Goal: Transaction & Acquisition: Book appointment/travel/reservation

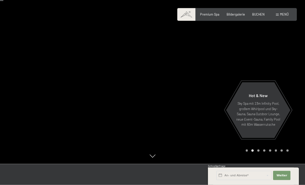
scroll to position [22, 0]
click at [301, 101] on div at bounding box center [228, 70] width 152 height 185
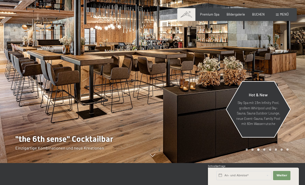
click at [290, 103] on div "Hot & New Sky Spa mit 23m Infinity Pool, großem Whirlpool und Sky-Sauna, Sauna …" at bounding box center [258, 109] width 65 height 55
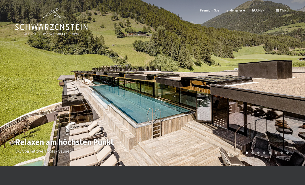
click at [296, 87] on div at bounding box center [228, 83] width 152 height 166
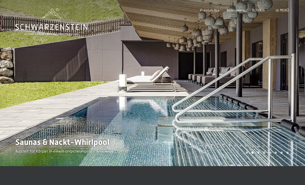
click at [292, 90] on div at bounding box center [228, 83] width 152 height 166
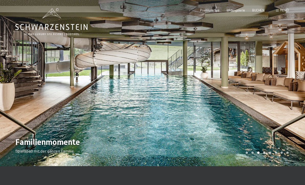
click at [294, 86] on div at bounding box center [228, 83] width 152 height 166
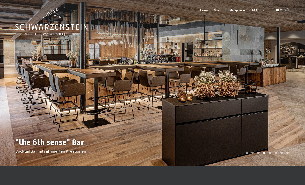
click at [290, 90] on div at bounding box center [228, 83] width 152 height 166
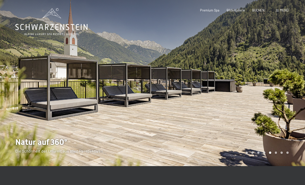
click at [289, 88] on div at bounding box center [228, 83] width 152 height 166
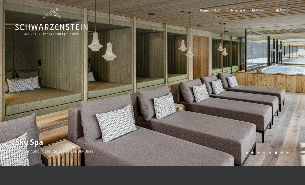
click at [295, 92] on div at bounding box center [228, 83] width 152 height 166
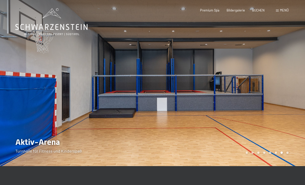
click at [295, 86] on div at bounding box center [228, 83] width 152 height 166
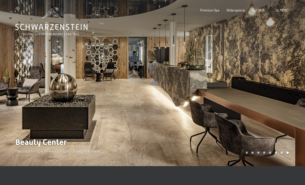
click at [293, 91] on div at bounding box center [228, 83] width 152 height 166
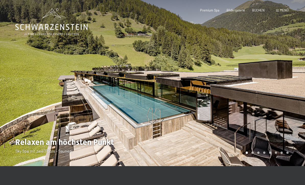
click at [281, 12] on div "Menü" at bounding box center [282, 10] width 13 height 5
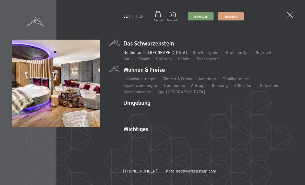
click at [272, 87] on ul "Inklusivleistungen Zimmer & Preise Liste Angebote Liste Familienpreise Spa Anwe…" at bounding box center [207, 85] width 169 height 19
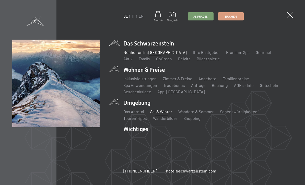
click at [161, 113] on link "Ski & Winter" at bounding box center [161, 111] width 22 height 5
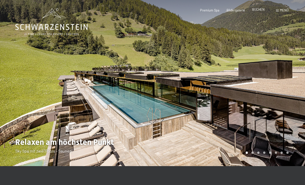
click at [257, 9] on span "BUCHEN" at bounding box center [258, 9] width 13 height 4
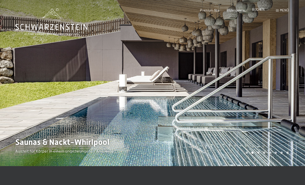
click at [259, 11] on span "BUCHEN" at bounding box center [258, 9] width 13 height 4
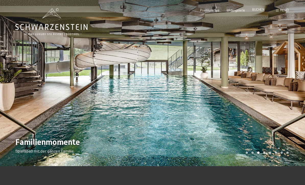
click at [259, 10] on span "BUCHEN" at bounding box center [258, 9] width 13 height 4
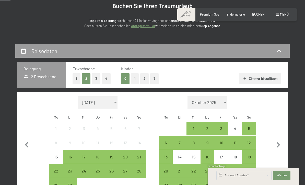
scroll to position [60, 0]
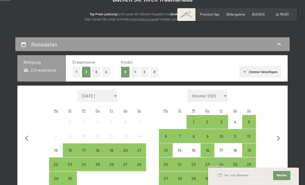
click at [144, 71] on button "2" at bounding box center [144, 72] width 8 height 10
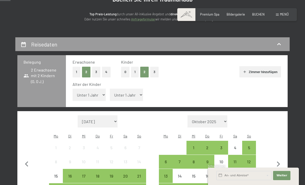
click at [98, 94] on select "Unter 1 Jahr 1 Jahr 2 Jahre 3 Jahre 4 Jahre 5 Jahre 6 Jahre 7 Jahre 8 Jahre 9 J…" at bounding box center [88, 95] width 33 height 12
select select "14"
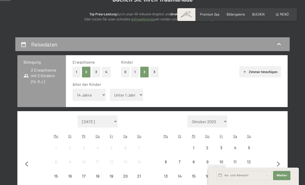
click at [128, 90] on select "Unter 1 Jahr 1 Jahr 2 Jahre 3 Jahre 4 Jahre 5 Jahre 6 Jahre 7 Jahre 8 Jahre 9 J…" at bounding box center [126, 95] width 33 height 12
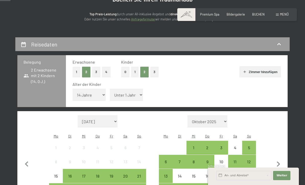
select select "12"
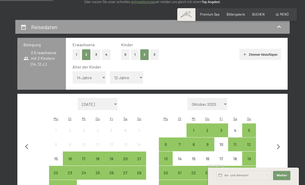
scroll to position [106, 0]
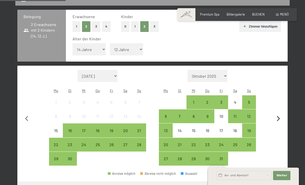
click at [276, 113] on icon "button" at bounding box center [278, 118] width 11 height 11
select select "[DATE]"
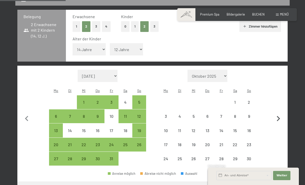
click at [279, 113] on icon "button" at bounding box center [278, 118] width 11 height 11
select select "[DATE]"
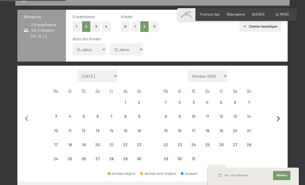
select select "[DATE]"
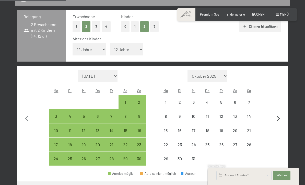
select select "[DATE]"
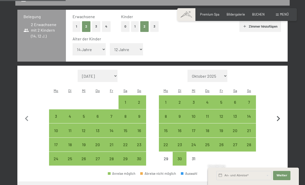
click at [277, 113] on icon "button" at bounding box center [278, 118] width 11 height 11
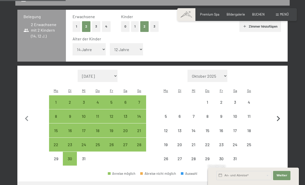
select select "[DATE]"
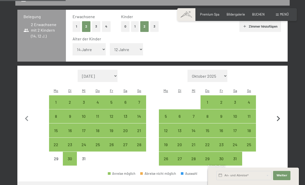
click at [278, 116] on icon "button" at bounding box center [278, 118] width 3 height 5
select select "[DATE]"
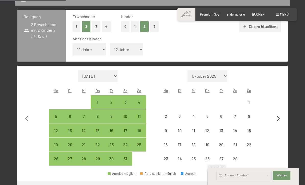
select select "[DATE]"
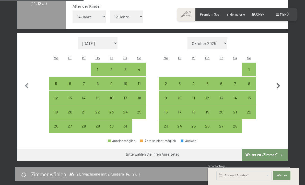
scroll to position [141, 0]
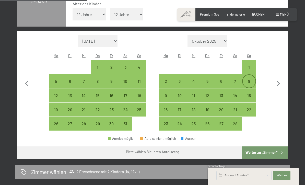
click at [249, 79] on div "8" at bounding box center [248, 85] width 13 height 13
select select "2026-01-01"
select select "2026-02-01"
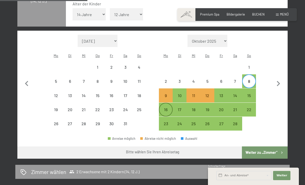
click at [167, 107] on div "16" at bounding box center [165, 113] width 13 height 13
select select "2026-01-01"
select select "2026-02-01"
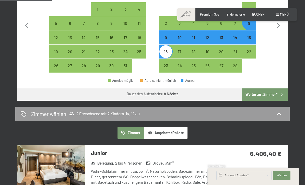
scroll to position [198, 0]
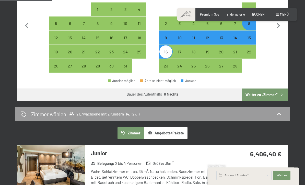
click at [281, 93] on icon "button" at bounding box center [281, 95] width 4 height 4
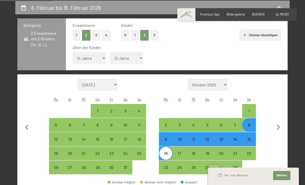
select select "2026-01-01"
select select "2026-02-01"
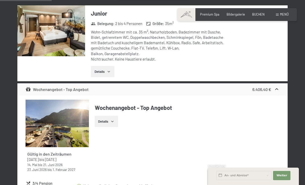
scroll to position [169, 0]
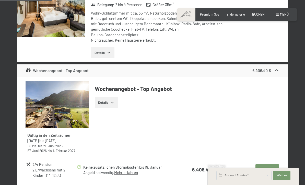
click at [113, 100] on icon "button" at bounding box center [112, 102] width 4 height 4
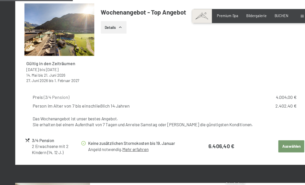
scroll to position [232, 0]
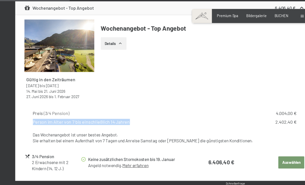
click at [222, 67] on div "Gültig in den Zeiträumen 31. August 2025 bis 12. April 2026 14. Mai bis 21. Jun…" at bounding box center [153, 56] width 254 height 76
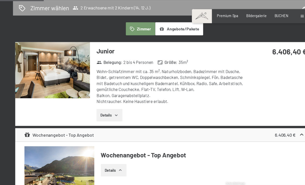
scroll to position [110, 0]
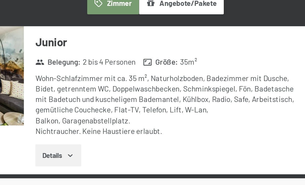
click at [107, 110] on icon "button" at bounding box center [109, 112] width 4 height 4
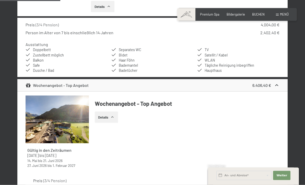
scroll to position [216, 0]
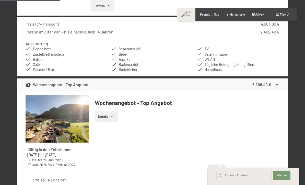
click at [114, 111] on button "Details" at bounding box center [106, 116] width 23 height 11
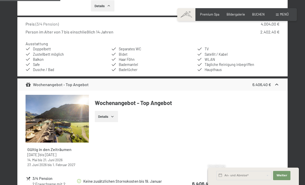
click at [114, 109] on span "Einwilligung Marketing*" at bounding box center [124, 106] width 42 height 5
click at [100, 109] on input "Einwilligung Marketing*" at bounding box center [97, 106] width 5 height 5
click at [115, 109] on span "Einwilligung Marketing*" at bounding box center [124, 106] width 42 height 5
click at [100, 109] on input "Einwilligung Marketing*" at bounding box center [97, 106] width 5 height 5
checkbox input "false"
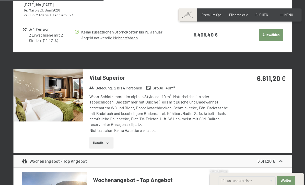
scroll to position [375, 0]
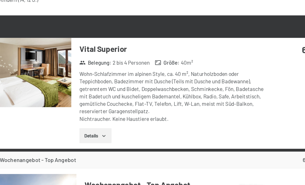
click at [107, 128] on icon "button" at bounding box center [108, 128] width 2 height 1
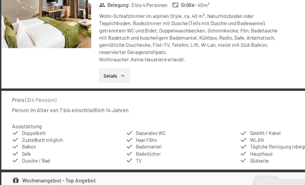
scroll to position [414, 0]
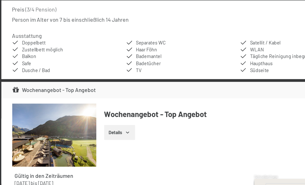
click at [134, 115] on h4 "Wochenangebot - Top Angebot" at bounding box center [187, 119] width 185 height 8
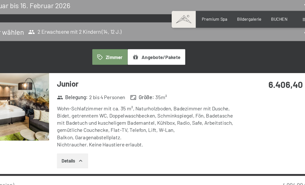
scroll to position [100, 0]
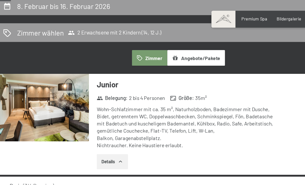
click at [40, 80] on img at bounding box center [51, 81] width 68 height 51
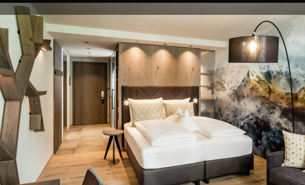
click at [164, 96] on img at bounding box center [152, 92] width 305 height 180
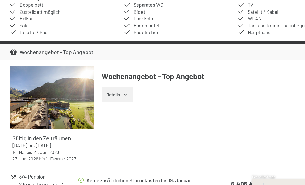
click at [36, 82] on img at bounding box center [58, 105] width 64 height 47
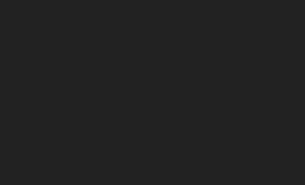
scroll to position [228, 0]
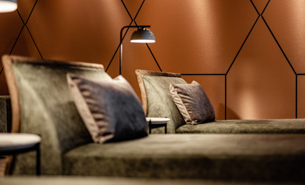
click at [18, 6] on img at bounding box center [152, 92] width 277 height 185
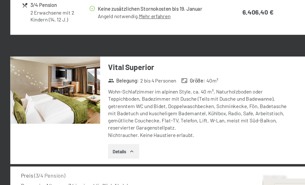
scroll to position [361, 0]
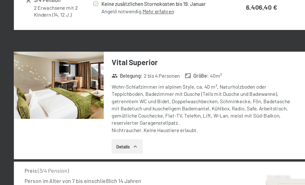
click at [46, 72] on img at bounding box center [51, 97] width 68 height 51
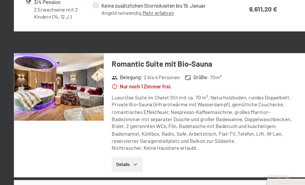
scroll to position [647, 0]
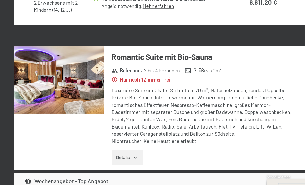
click at [55, 68] on img at bounding box center [51, 93] width 68 height 51
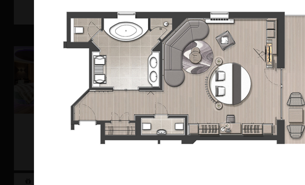
click at [107, 41] on img at bounding box center [152, 92] width 240 height 185
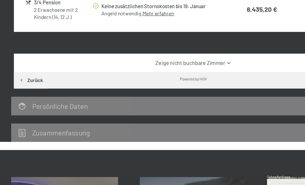
scroll to position [875, 0]
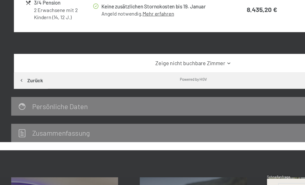
click at [169, 78] on link "Zeige nicht buchbare Zimmer" at bounding box center [153, 81] width 254 height 6
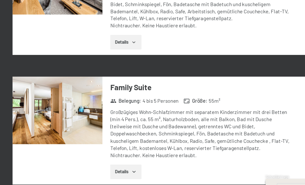
scroll to position [1070, 0]
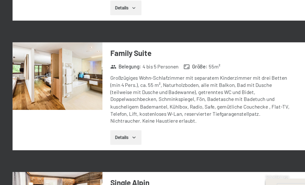
click at [95, 131] on button "Details" at bounding box center [102, 136] width 23 height 11
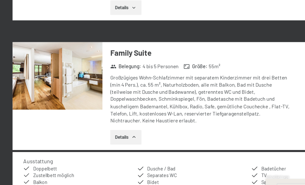
click at [43, 65] on img at bounding box center [51, 90] width 68 height 51
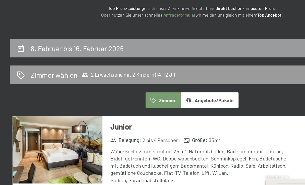
scroll to position [35, 0]
click at [168, 103] on button "Angebote/Pakete" at bounding box center [165, 109] width 43 height 12
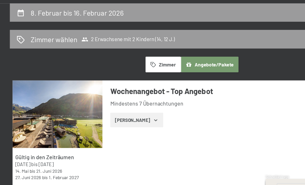
scroll to position [62, 0]
click at [115, 118] on button "Zeige Zimmer" at bounding box center [111, 123] width 40 height 11
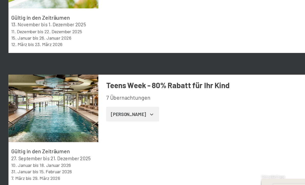
scroll to position [1198, 0]
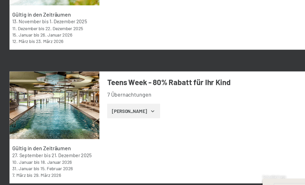
click at [98, 111] on button "Zeige Zimmer" at bounding box center [111, 116] width 40 height 11
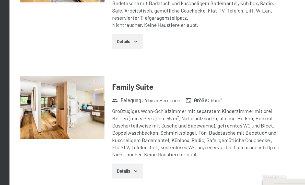
scroll to position [1710, 0]
click at [55, 90] on img at bounding box center [58, 113] width 64 height 47
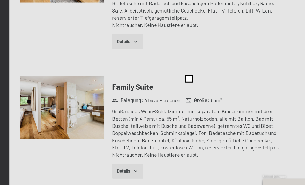
scroll to position [1710, 0]
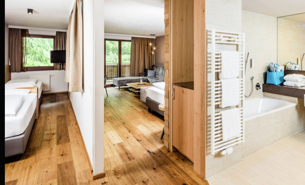
click at [20, 25] on img at bounding box center [152, 92] width 277 height 185
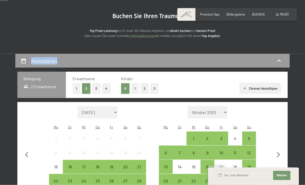
scroll to position [44, 0]
click at [145, 88] on button "2" at bounding box center [144, 88] width 8 height 10
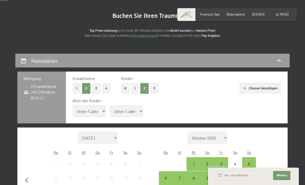
click at [98, 106] on select "Unter 1 Jahr 1 Jahr 2 Jahre 3 Jahre 4 Jahre 5 Jahre 6 Jahre 7 Jahre 8 Jahre 9 J…" at bounding box center [88, 111] width 33 height 12
click at [98, 108] on select "Unter 1 Jahr 1 Jahr 2 Jahre 3 Jahre 4 Jahre 5 Jahre 6 Jahre 7 Jahre 8 Jahre 9 J…" at bounding box center [88, 111] width 33 height 12
select select "12"
click at [122, 106] on select "Unter 1 Jahr 1 Jahr 2 Jahre 3 Jahre 4 Jahre 5 Jahre 6 Jahre 7 Jahre 8 Jahre 9 J…" at bounding box center [126, 111] width 33 height 12
select select "14"
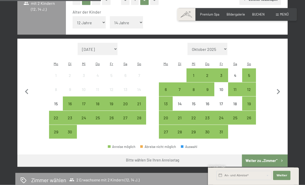
scroll to position [124, 0]
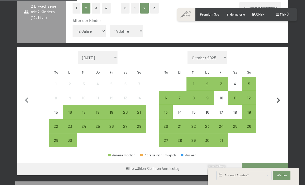
click at [278, 97] on icon "button" at bounding box center [278, 99] width 3 height 5
select select "2025-10-01"
select select "2025-11-01"
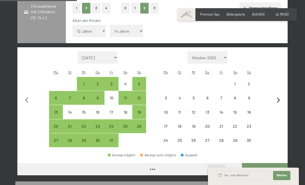
click at [278, 97] on icon "button" at bounding box center [278, 99] width 3 height 5
select select "2025-11-01"
select select "2025-12-01"
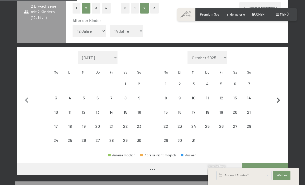
click at [276, 96] on icon "button" at bounding box center [278, 100] width 11 height 11
select select "2025-12-01"
select select "2026-01-01"
select select "2025-12-01"
select select "2026-01-01"
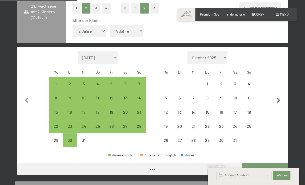
click at [277, 96] on icon "button" at bounding box center [278, 100] width 11 height 11
select select "2026-01-01"
select select "2026-02-01"
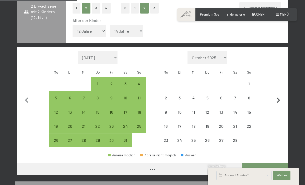
click at [276, 96] on icon "button" at bounding box center [278, 100] width 11 height 11
select select "2026-02-01"
select select "2026-03-01"
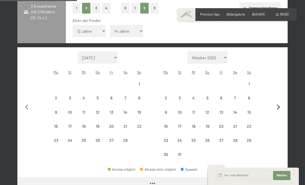
select select "2026-02-01"
select select "2026-03-01"
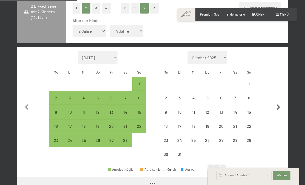
select select "2026-02-01"
select select "2026-03-01"
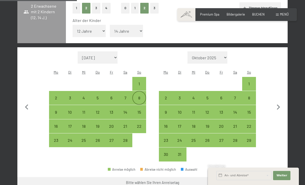
click at [137, 96] on div "8" at bounding box center [139, 102] width 13 height 13
select select "2026-02-01"
select select "2026-03-01"
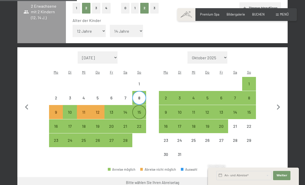
click at [136, 110] on div "15" at bounding box center [139, 116] width 13 height 13
select select "2026-02-01"
select select "2026-03-01"
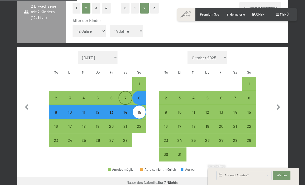
click at [125, 96] on div "7" at bounding box center [125, 102] width 13 height 13
select select "2026-02-01"
select select "2026-03-01"
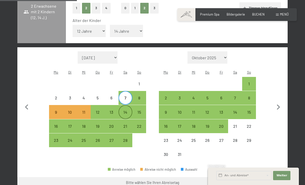
click at [126, 110] on div "14" at bounding box center [125, 116] width 13 height 13
select select "2026-02-01"
select select "2026-03-01"
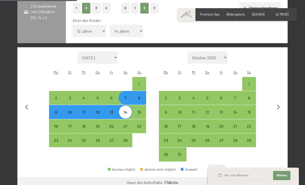
click at [257, 177] on button "Weiter zu „Zimmer“" at bounding box center [265, 183] width 46 height 12
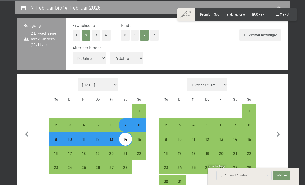
select select "2026-02-01"
select select "2026-03-01"
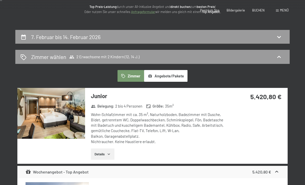
scroll to position [0, 0]
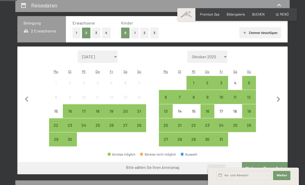
scroll to position [96, 0]
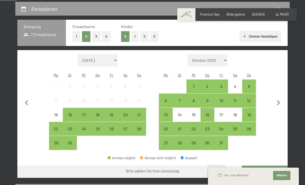
click at [139, 31] on div "0 1 2 3" at bounding box center [140, 36] width 38 height 10
click at [141, 36] on button "2" at bounding box center [144, 36] width 8 height 10
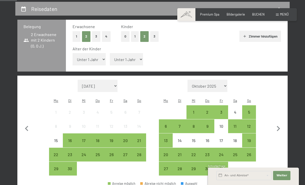
click at [98, 53] on select "Unter 1 Jahr 1 Jahr 2 Jahre 3 Jahre 4 Jahre 5 Jahre 6 Jahre 7 Jahre 8 Jahre 9 J…" at bounding box center [88, 59] width 33 height 12
select select "14"
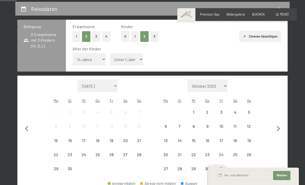
click at [132, 55] on select "Unter 1 Jahr 1 Jahr 2 Jahre 3 Jahre 4 Jahre 5 Jahre 6 Jahre 7 Jahre 8 Jahre 9 J…" at bounding box center [126, 59] width 33 height 12
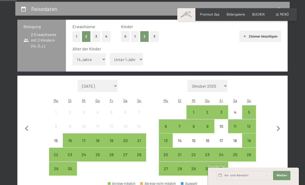
select select "12"
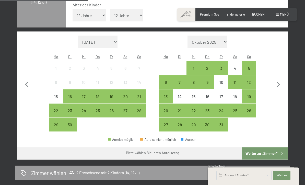
scroll to position [139, 0]
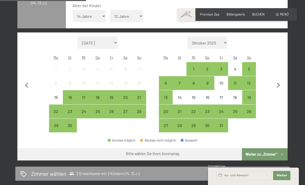
click at [265, 148] on button "Weiter zu „Zimmer“" at bounding box center [265, 154] width 46 height 12
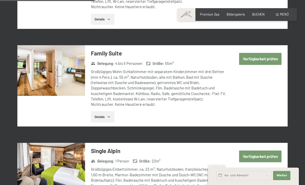
scroll to position [489, 0]
click at [256, 54] on button "Verfügbarkeit prüfen" at bounding box center [260, 59] width 42 height 12
select select "14"
select select "12"
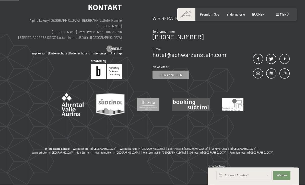
scroll to position [97, 0]
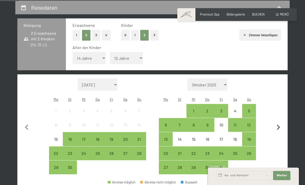
click at [276, 122] on icon "button" at bounding box center [278, 127] width 11 height 11
select select "[DATE]"
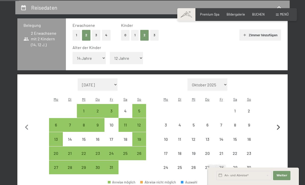
click at [275, 122] on icon "button" at bounding box center [278, 127] width 11 height 11
select select "[DATE]"
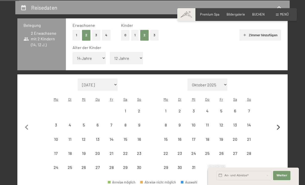
select select "[DATE]"
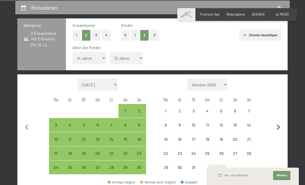
click at [276, 122] on icon "button" at bounding box center [278, 127] width 11 height 11
select select "[DATE]"
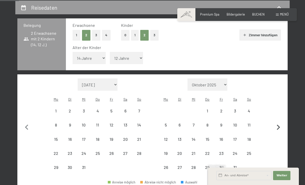
select select "[DATE]"
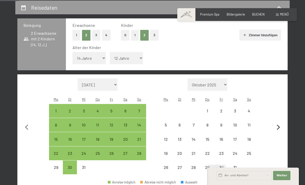
select select "[DATE]"
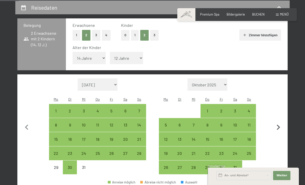
click at [277, 125] on icon "button" at bounding box center [278, 127] width 3 height 5
select select "[DATE]"
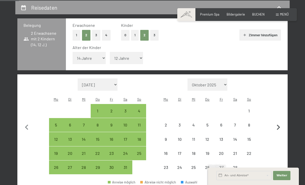
select select "[DATE]"
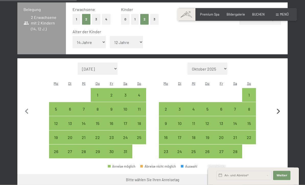
scroll to position [113, 0]
click at [250, 107] on div "8" at bounding box center [248, 113] width 13 height 13
select select "[DATE]"
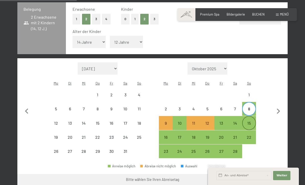
click at [252, 121] on div "15" at bounding box center [248, 127] width 13 height 13
select select "[DATE]"
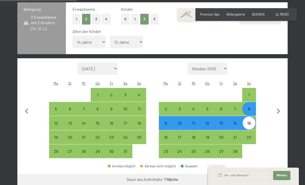
click at [272, 174] on button "Weiter zu „Zimmer“" at bounding box center [265, 180] width 46 height 12
select select "[DATE]"
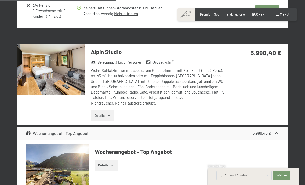
scroll to position [550, 0]
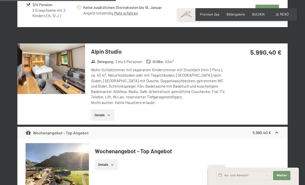
click at [271, 159] on div "Details" at bounding box center [187, 164] width 185 height 11
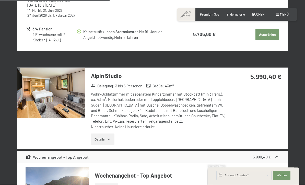
scroll to position [526, 0]
click at [114, 133] on button "Details" at bounding box center [102, 138] width 23 height 11
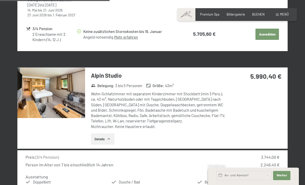
click at [60, 91] on img at bounding box center [51, 92] width 68 height 51
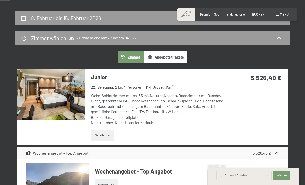
scroll to position [0, 0]
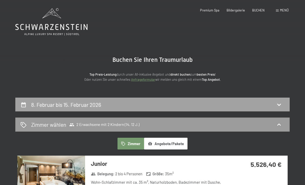
click at [162, 103] on div "8. Februar bis 15. Februar 2026" at bounding box center [152, 104] width 264 height 7
select select "14"
select select "12"
select select "[DATE]"
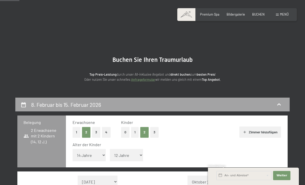
scroll to position [97, 0]
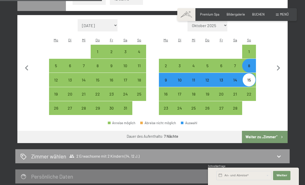
click at [266, 131] on button "Weiter zu „Zimmer“" at bounding box center [265, 137] width 46 height 12
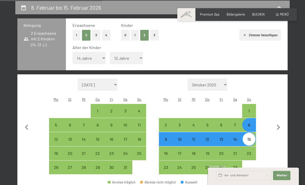
select select "[DATE]"
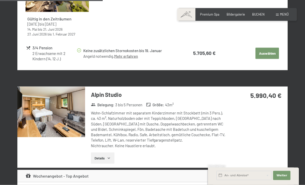
scroll to position [512, 0]
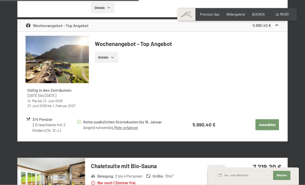
click at [271, 120] on button "Auswählen" at bounding box center [266, 124] width 23 height 11
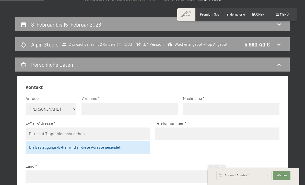
scroll to position [80, 0]
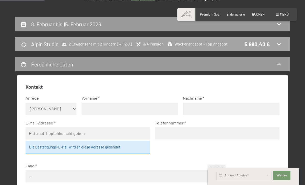
click at [279, 46] on icon at bounding box center [279, 44] width 6 height 6
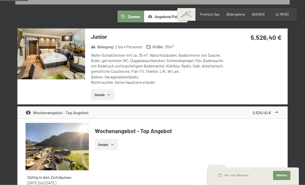
scroll to position [120, 0]
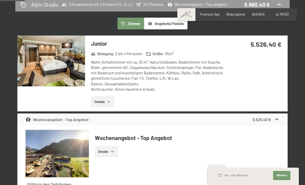
click at [109, 98] on button "Details" at bounding box center [102, 101] width 23 height 11
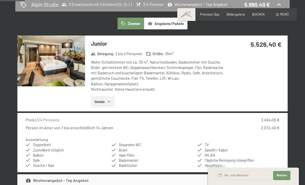
click at [109, 101] on icon "button" at bounding box center [109, 102] width 4 height 4
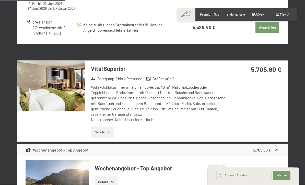
click at [110, 130] on icon "button" at bounding box center [109, 132] width 4 height 4
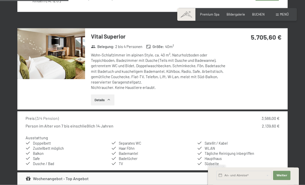
scroll to position [344, 0]
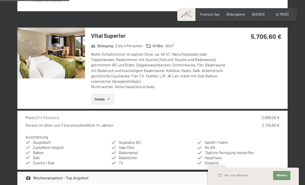
click at [107, 96] on button "Details" at bounding box center [102, 99] width 23 height 11
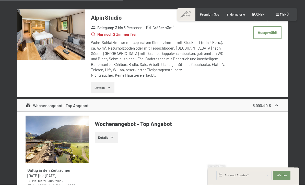
scroll to position [585, 0]
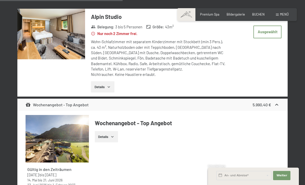
click at [113, 136] on icon "button" at bounding box center [112, 136] width 2 height 1
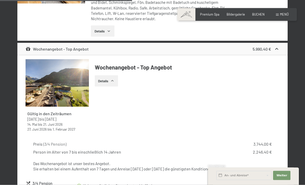
scroll to position [647, 0]
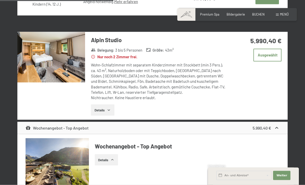
click at [109, 108] on icon "button" at bounding box center [109, 110] width 4 height 4
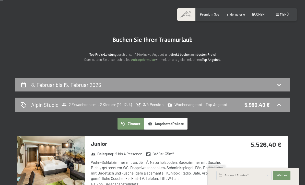
scroll to position [0, 0]
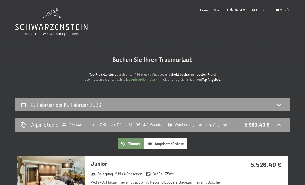
click at [235, 10] on span "Bildergalerie" at bounding box center [235, 9] width 18 height 4
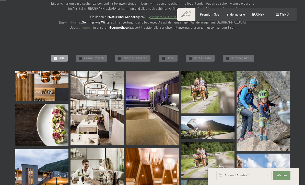
scroll to position [86, 0]
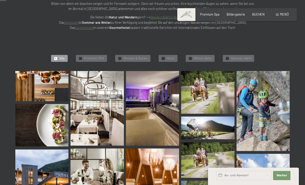
click at [161, 72] on img at bounding box center [152, 108] width 53 height 75
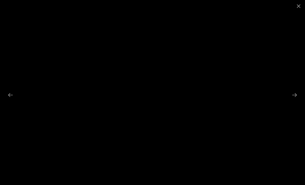
scroll to position [0, 0]
click at [299, 7] on button "Close gallery" at bounding box center [298, 6] width 13 height 12
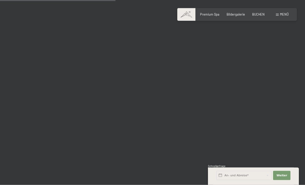
scroll to position [1623, 0]
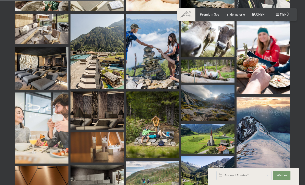
click at [276, 81] on img at bounding box center [262, 54] width 53 height 80
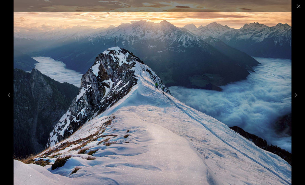
click at [298, 5] on button "Close gallery" at bounding box center [298, 6] width 13 height 12
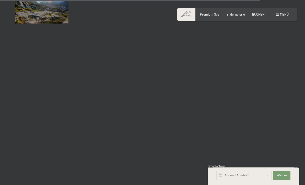
scroll to position [3690, 0]
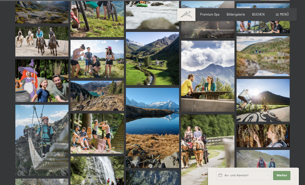
click at [210, 16] on div "Premium Spa" at bounding box center [209, 14] width 19 height 5
click at [213, 13] on span "Premium Spa" at bounding box center [209, 14] width 19 height 4
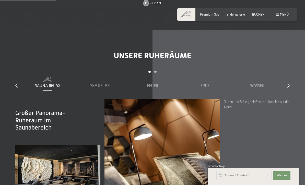
scroll to position [528, 0]
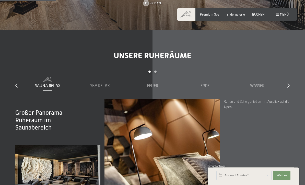
click at [288, 88] on icon at bounding box center [288, 86] width 2 height 4
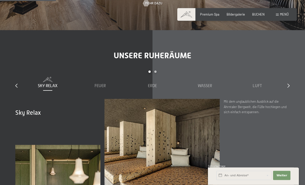
scroll to position [529, 0]
click at [289, 88] on icon at bounding box center [288, 85] width 2 height 4
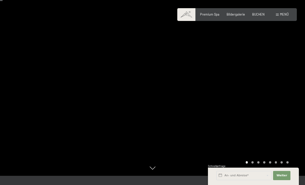
scroll to position [0, 0]
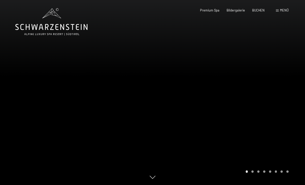
click at [284, 8] on span "Menü" at bounding box center [284, 10] width 9 height 4
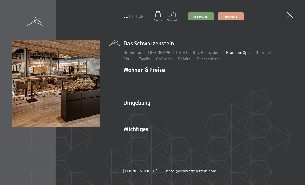
click at [255, 53] on link "Gourmet" at bounding box center [263, 52] width 16 height 5
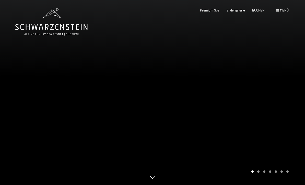
click at [285, 124] on div at bounding box center [228, 92] width 152 height 185
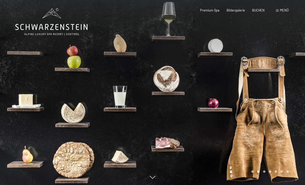
click at [239, 12] on div "Bildergalerie" at bounding box center [235, 10] width 18 height 5
click at [236, 12] on div "Premium Spa Bildergalerie BUCHEN" at bounding box center [228, 10] width 86 height 5
click at [285, 9] on span "Menü" at bounding box center [284, 10] width 9 height 4
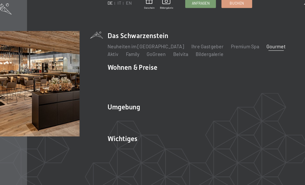
click at [196, 56] on link "Bildergalerie" at bounding box center [207, 58] width 23 height 5
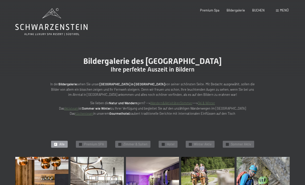
click at [281, 10] on span "Menü" at bounding box center [284, 10] width 9 height 4
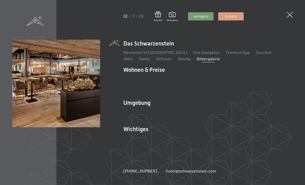
click at [164, 52] on link "Neuheiten im [GEOGRAPHIC_DATA]" at bounding box center [155, 52] width 64 height 5
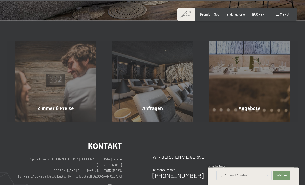
scroll to position [1408, 0]
click at [258, 78] on div "Angebote Mehr erfahren" at bounding box center [249, 81] width 97 height 80
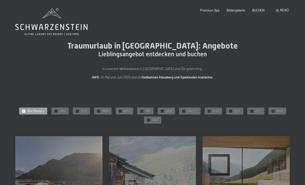
click at [86, 111] on span "FEB" at bounding box center [84, 111] width 6 height 5
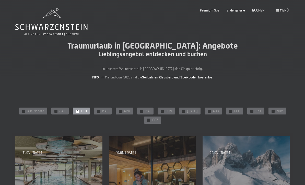
click at [251, 141] on div "24.01.–[DATE] 7 Nächte Skisafari: Sellaronda Dolomiten Details und Termine" at bounding box center [246, 180] width 94 height 94
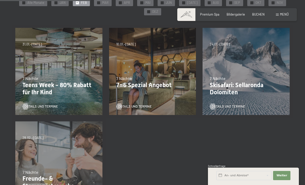
scroll to position [83, 0]
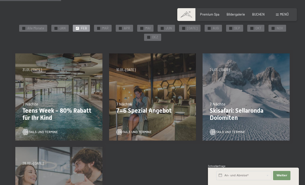
click at [57, 94] on div "27.09.–[DATE] 10.01.–[DATE] 31.01.–[DATE] 07.03.–[DATE] 7 Nächte Teens Week - 8…" at bounding box center [59, 97] width 94 height 94
click at [39, 136] on div "27.09.–[DATE] 10.01.–[DATE] 31.01.–[DATE] 07.03.–[DATE] 7 Nächte Teens Week - 8…" at bounding box center [59, 97] width 94 height 94
click at [55, 116] on p "Teens Week - 80% Rabatt für Ihr Kind" at bounding box center [58, 114] width 73 height 15
click at [45, 115] on p "Teens Week - 80% Rabatt für Ihr Kind" at bounding box center [58, 114] width 73 height 15
click at [30, 118] on p "Teens Week - 80% Rabatt für Ihr Kind" at bounding box center [58, 114] width 73 height 15
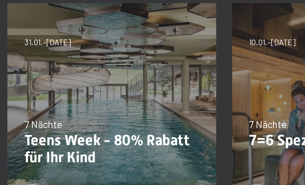
click at [49, 107] on p "Teens Week - 80% Rabatt für Ihr Kind" at bounding box center [58, 114] width 73 height 15
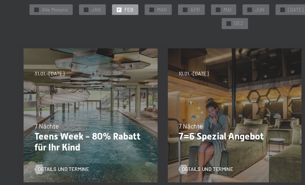
click at [80, 107] on p "Teens Week - 80% Rabatt für Ihr Kind" at bounding box center [58, 114] width 73 height 15
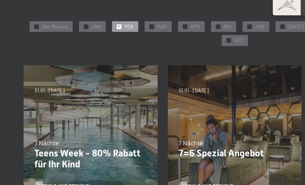
click at [85, 25] on div "✓ FEB" at bounding box center [81, 28] width 17 height 7
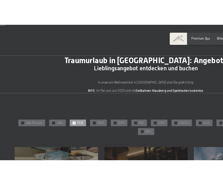
scroll to position [0, 0]
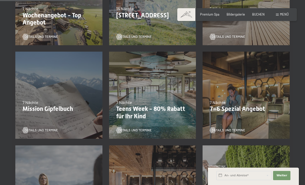
scroll to position [179, 0]
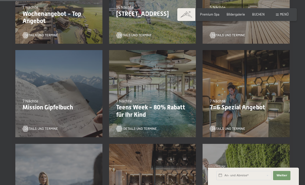
click at [124, 128] on span "Details und Termine" at bounding box center [139, 128] width 33 height 5
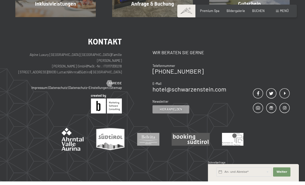
scroll to position [520, 0]
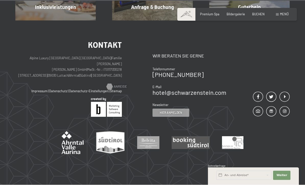
click at [117, 84] on span "Anreise" at bounding box center [120, 86] width 13 height 5
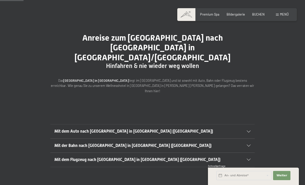
scroll to position [33, 0]
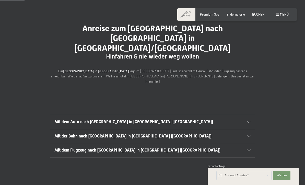
click at [68, 115] on div "Mit dem Auto nach Luttach in Südtirol (Italien)" at bounding box center [152, 122] width 196 height 14
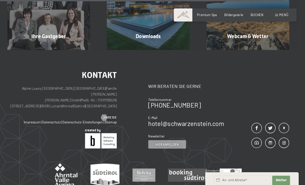
scroll to position [503, 0]
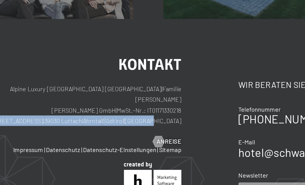
copy p "Dorfstraße 11 | 39030 Luttach | Ahrntal | Südtirol | Italien"
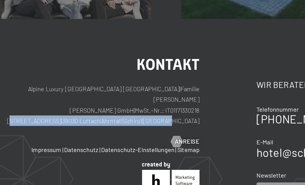
click at [30, 44] on div "Kontakt Alpine Luxury SPA Resort SCHWARZENSTEIN | Familie Zimmerhofer Otmar Zim…" at bounding box center [152, 126] width 305 height 164
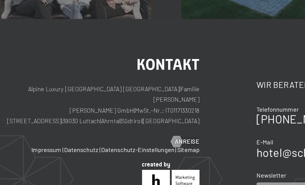
click at [17, 65] on h2 "Kontakt" at bounding box center [68, 69] width 106 height 8
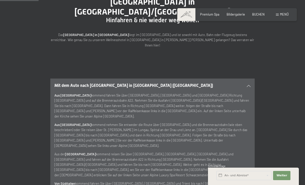
scroll to position [0, 0]
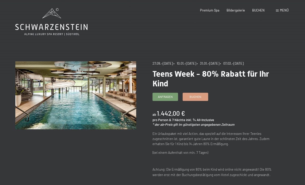
click at [209, 13] on div "Buchen Anfragen Premium Spa Bildergalerie BUCHEN Menü DE IT EN Gutschein Bilder…" at bounding box center [236, 10] width 103 height 5
click at [236, 12] on div "Bildergalerie" at bounding box center [235, 10] width 18 height 5
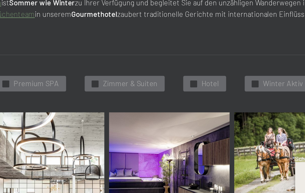
scroll to position [3, 0]
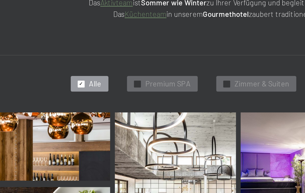
click at [84, 139] on span "Premium SPA" at bounding box center [94, 141] width 20 height 5
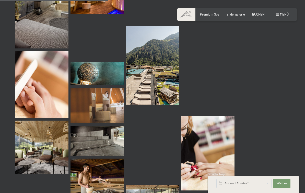
scroll to position [255, 0]
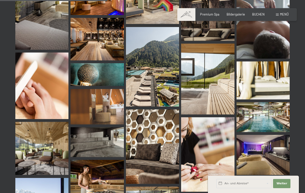
click at [157, 66] on img at bounding box center [152, 67] width 53 height 80
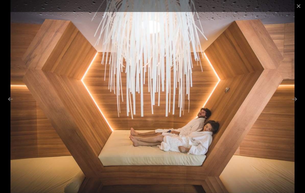
click at [300, 10] on button "Close gallery" at bounding box center [298, 6] width 13 height 12
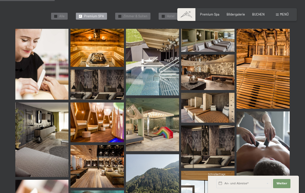
scroll to position [129, 0]
